Goal: Information Seeking & Learning: Learn about a topic

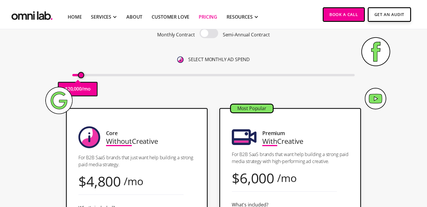
type input "20000"
click at [80, 76] on input "range" at bounding box center [213, 75] width 283 height 2
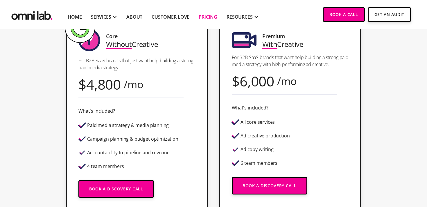
scroll to position [172, 0]
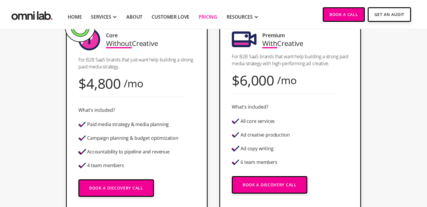
click at [295, 79] on div "/mo" at bounding box center [287, 80] width 20 height 8
drag, startPoint x: 246, startPoint y: 122, endPoint x: 282, endPoint y: 122, distance: 35.8
click at [282, 122] on div "All core services" at bounding box center [261, 121] width 58 height 10
click at [272, 129] on div "All core services Ad creative production Ad copy writing 6 team members" at bounding box center [261, 141] width 58 height 51
drag, startPoint x: 244, startPoint y: 137, endPoint x: 312, endPoint y: 137, distance: 68.0
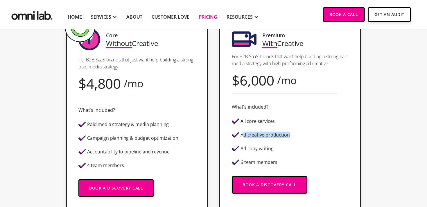
click at [312, 137] on div "Most Popular Premium With Creative For B2B SaaS brands that want help building …" at bounding box center [291, 115] width 142 height 210
click at [268, 140] on div "All core services Ad creative production Ad copy writing 6 team members" at bounding box center [261, 141] width 58 height 51
drag, startPoint x: 247, startPoint y: 147, endPoint x: 267, endPoint y: 147, distance: 20.1
click at [267, 147] on div "Ad copy writing" at bounding box center [257, 148] width 33 height 5
drag, startPoint x: 255, startPoint y: 162, endPoint x: 275, endPoint y: 162, distance: 20.6
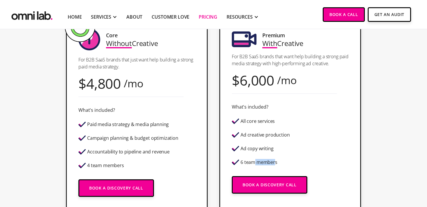
click at [275, 162] on div "6 team members" at bounding box center [259, 162] width 37 height 5
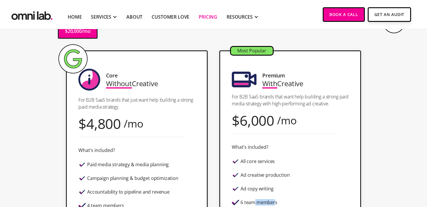
scroll to position [132, 0]
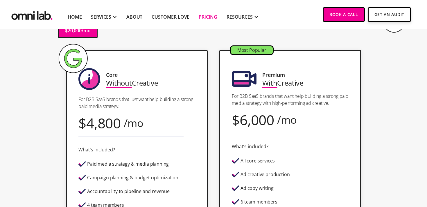
click at [306, 123] on div "Most Popular Premium With Creative For B2B SaaS brands that want help building …" at bounding box center [291, 155] width 142 height 210
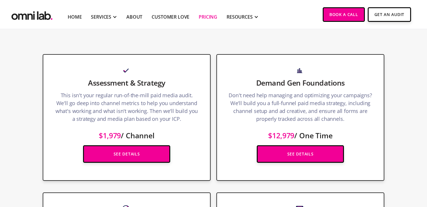
scroll to position [724, 0]
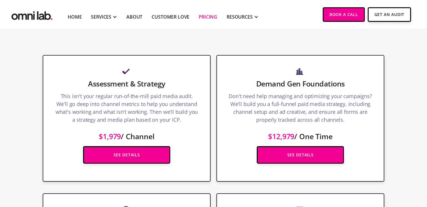
click at [315, 88] on h3 "Demand Gen Foundations" at bounding box center [301, 84] width 144 height 10
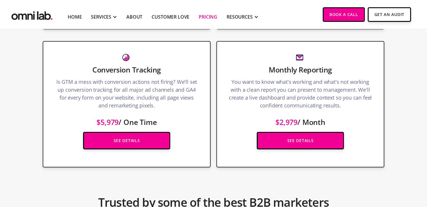
scroll to position [876, 0]
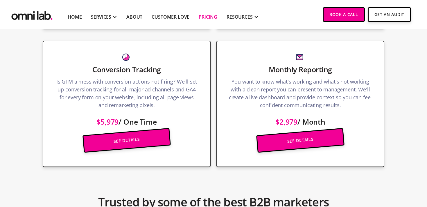
click at [135, 71] on h3 "Conversion Tracking" at bounding box center [127, 69] width 144 height 10
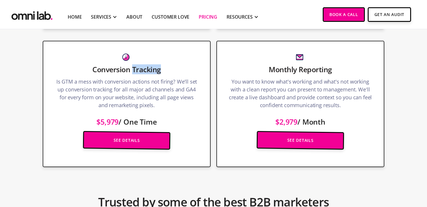
click at [135, 71] on h3 "Conversion Tracking" at bounding box center [127, 69] width 144 height 10
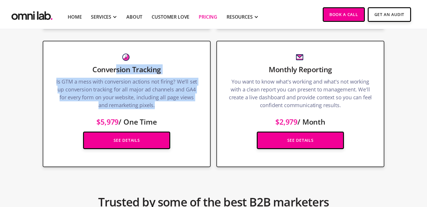
drag, startPoint x: 160, startPoint y: 108, endPoint x: 115, endPoint y: 69, distance: 59.0
click at [115, 69] on div "Conversion Tracking Is GTM a mess with conversion actions not firing? We'll set…" at bounding box center [127, 104] width 168 height 126
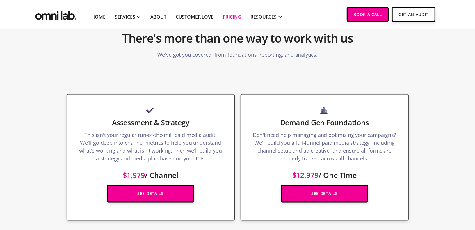
scroll to position [686, 0]
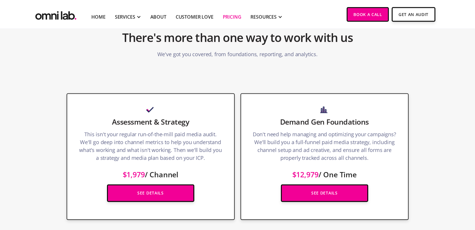
click at [328, 131] on p "Don't need help managing and optimizing your campaigns? We'll build you a full-…" at bounding box center [325, 148] width 144 height 34
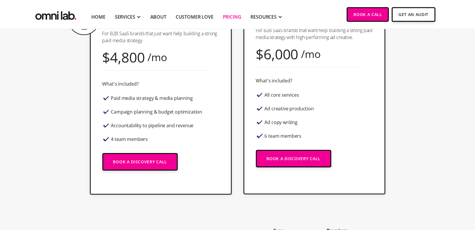
scroll to position [198, 0]
